Goal: Find specific page/section: Find specific page/section

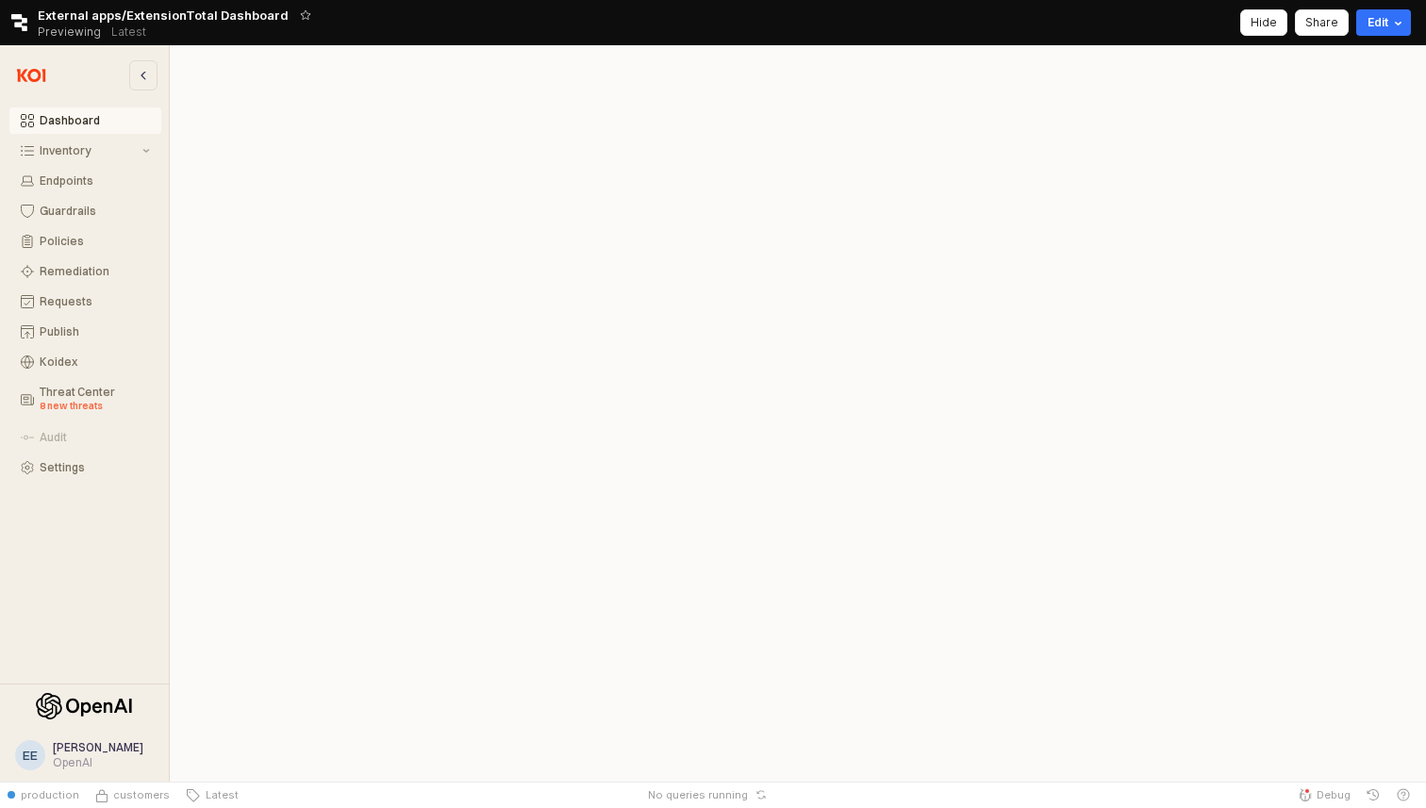
click at [25, 32] on div "Retool logo External apps/ExtensionTotal Dashboard Previewing Latest Hide Share…" at bounding box center [713, 22] width 1426 height 45
click at [20, 25] on icon "Retool logo" at bounding box center [19, 22] width 16 height 17
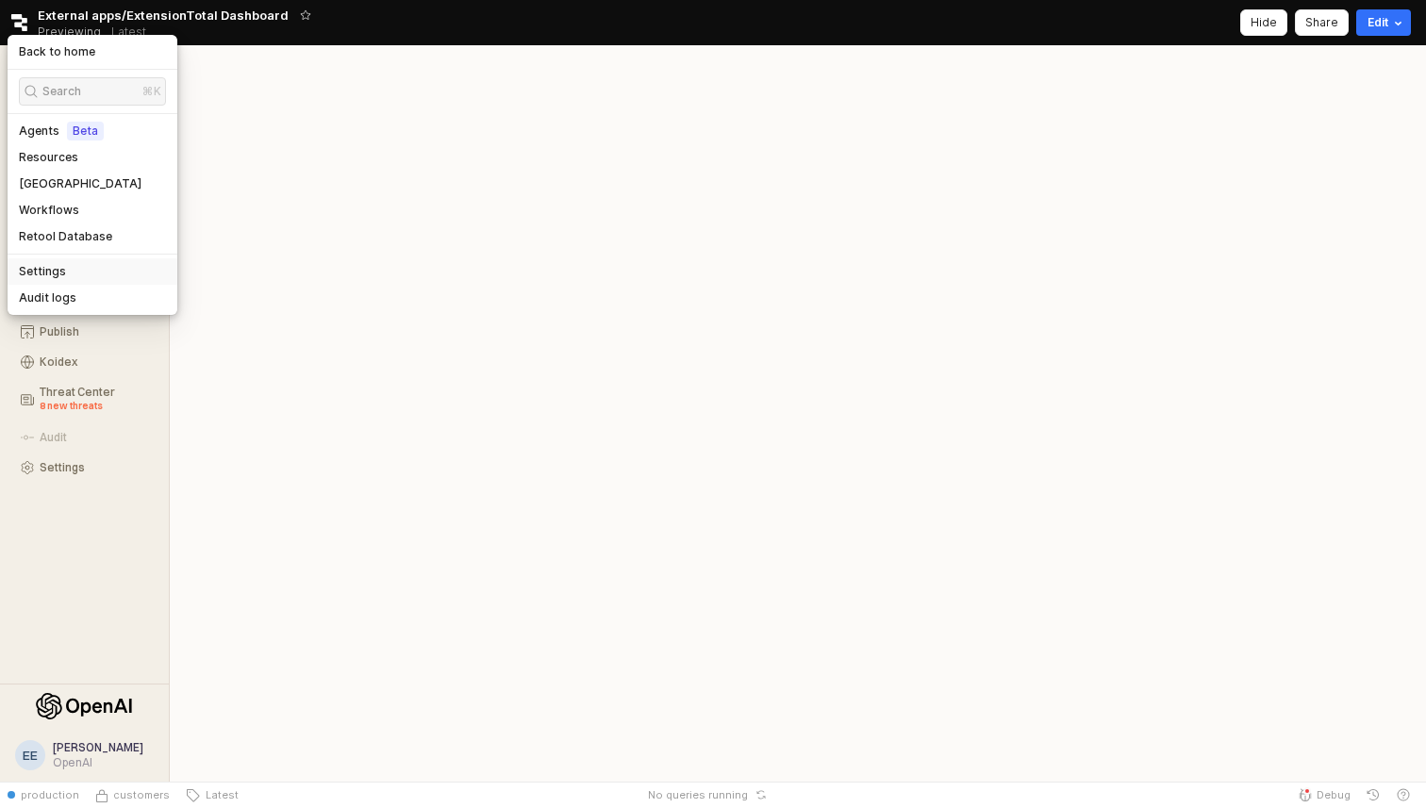
click at [75, 279] on div "Settings" at bounding box center [93, 271] width 170 height 26
